Goal: Find specific page/section: Find specific page/section

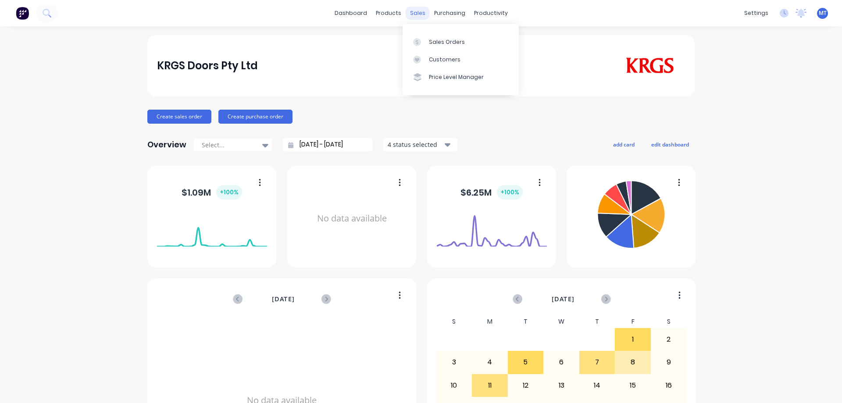
click at [406, 14] on div "sales" at bounding box center [418, 13] width 24 height 13
click at [437, 40] on div "Sales Orders" at bounding box center [447, 42] width 36 height 8
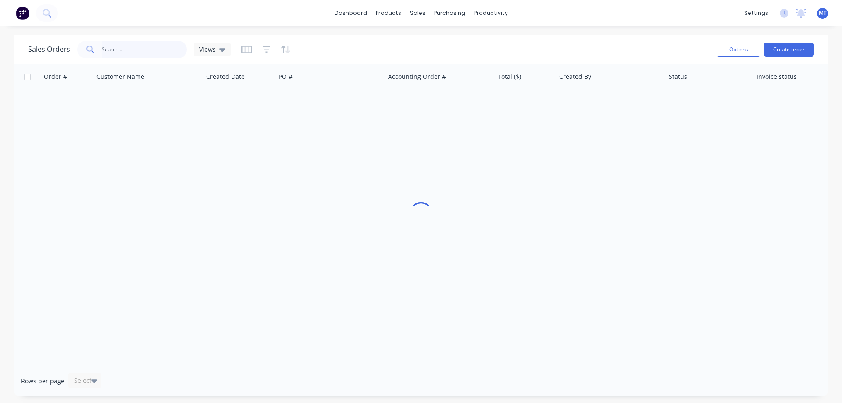
click at [155, 53] on input "text" at bounding box center [144, 50] width 85 height 18
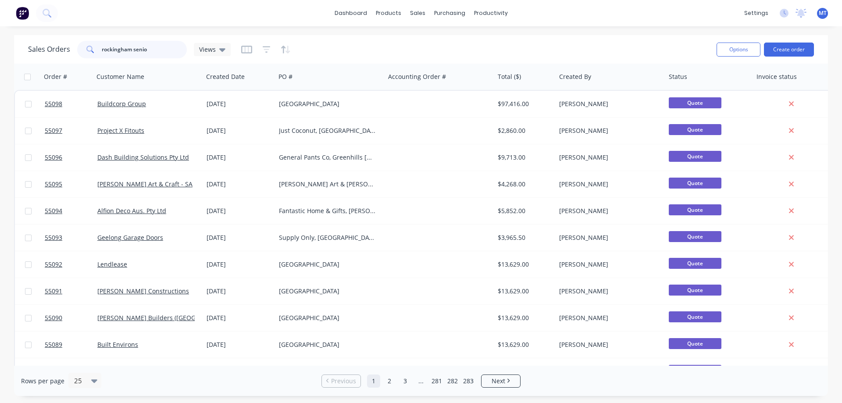
type input "rockingham senio"
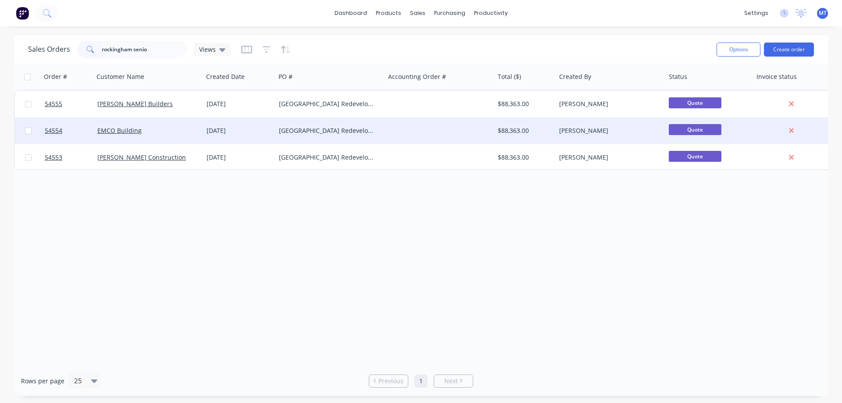
click at [174, 136] on div "EMCO Building" at bounding box center [149, 130] width 110 height 26
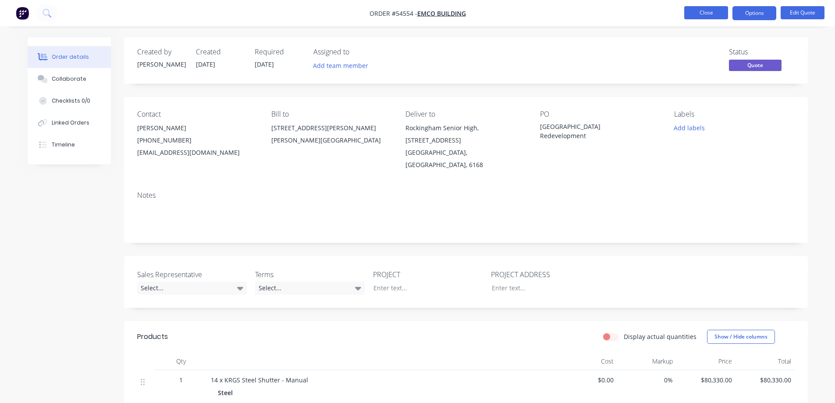
click at [710, 13] on button "Close" at bounding box center [706, 12] width 44 height 13
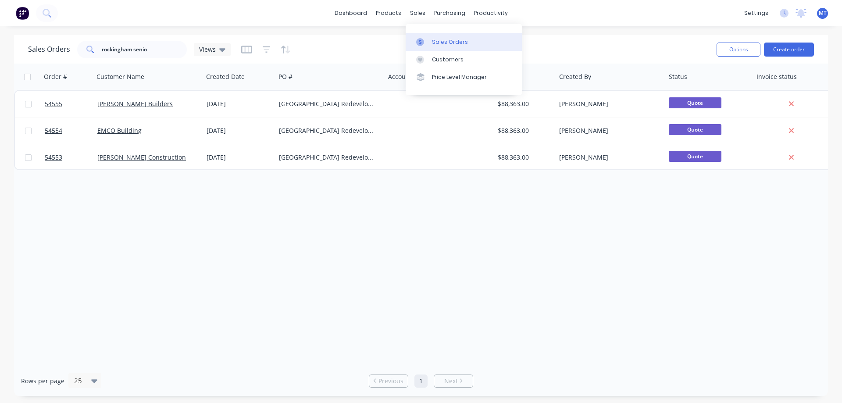
click at [420, 41] on icon at bounding box center [420, 41] width 3 height 5
click at [144, 47] on input "rockingham senio" at bounding box center [144, 50] width 85 height 18
drag, startPoint x: 152, startPoint y: 44, endPoint x: 64, endPoint y: 47, distance: 88.6
click at [64, 47] on div "Sales Orders rockingham senio Views" at bounding box center [129, 50] width 203 height 18
type input "charter"
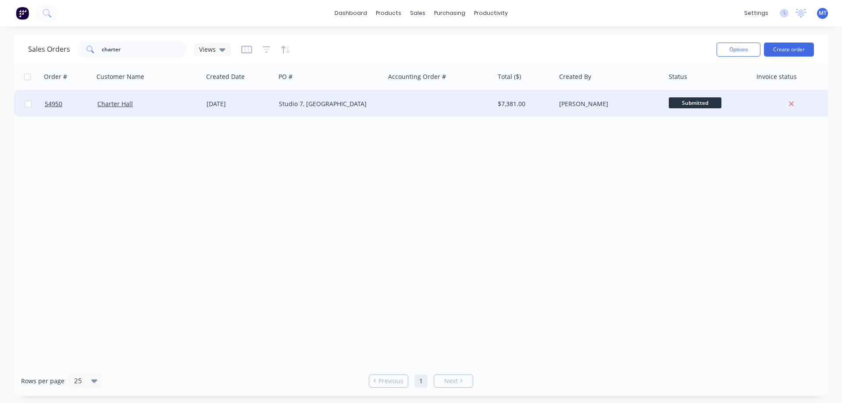
click at [190, 108] on div "Charter Hall" at bounding box center [149, 104] width 110 height 26
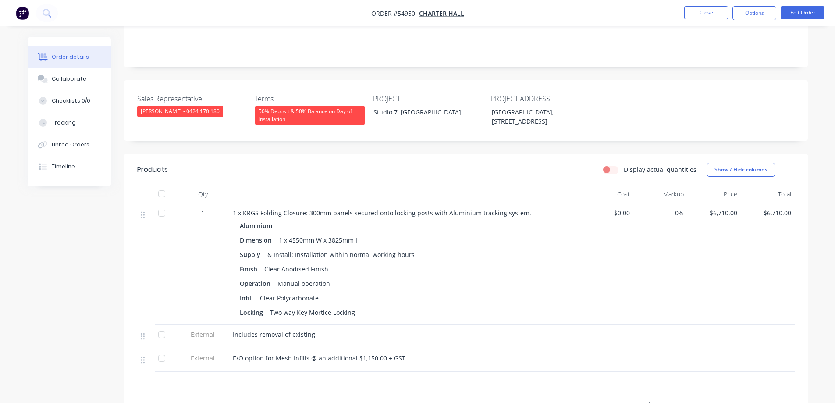
scroll to position [175, 0]
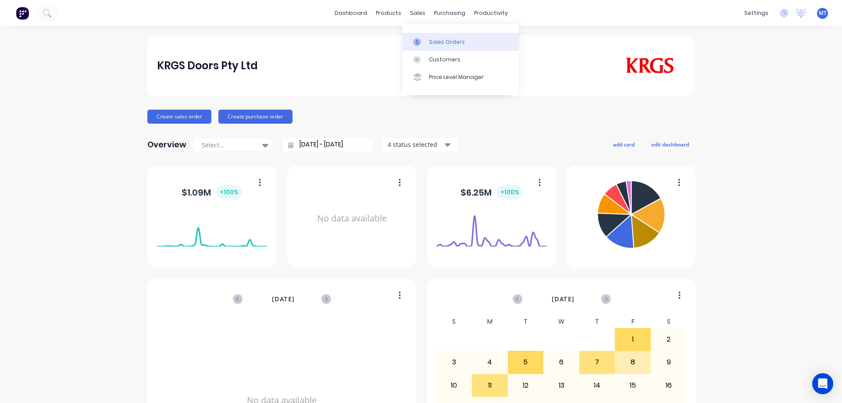
click at [420, 41] on icon at bounding box center [417, 42] width 8 height 8
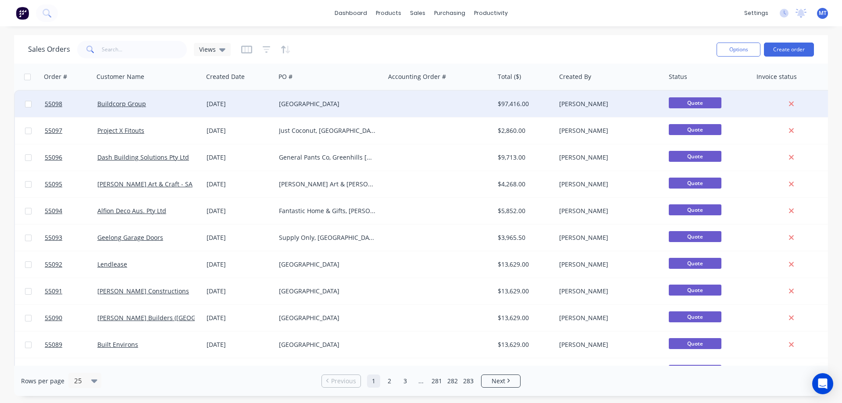
click at [308, 107] on div "[GEOGRAPHIC_DATA]" at bounding box center [327, 104] width 97 height 9
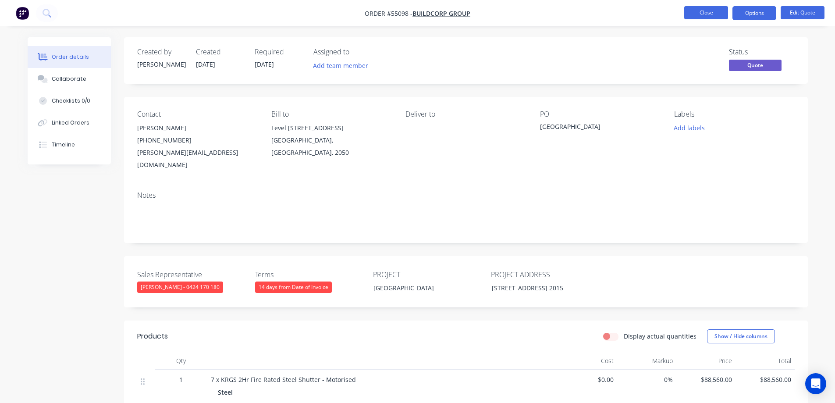
click at [697, 11] on button "Close" at bounding box center [706, 12] width 44 height 13
